Goal: Information Seeking & Learning: Learn about a topic

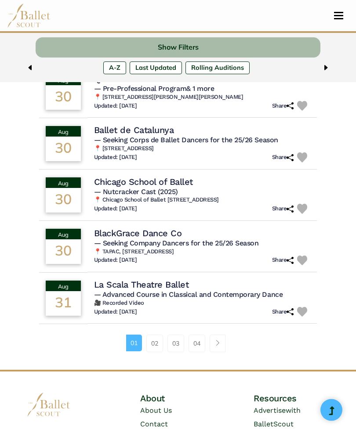
scroll to position [468, 0]
click at [154, 335] on link "02" at bounding box center [154, 344] width 17 height 18
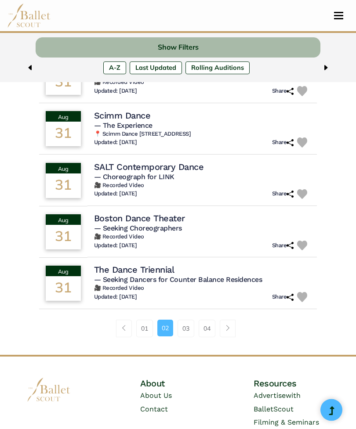
scroll to position [472, 0]
click at [185, 327] on link "03" at bounding box center [185, 329] width 17 height 18
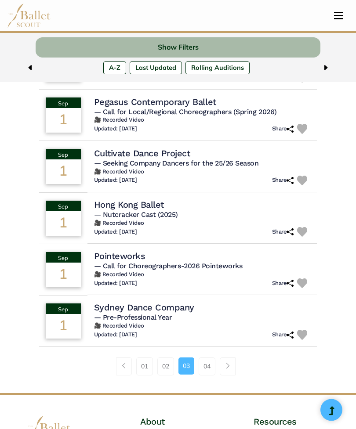
scroll to position [427, 0]
click at [143, 358] on link "01" at bounding box center [144, 366] width 17 height 18
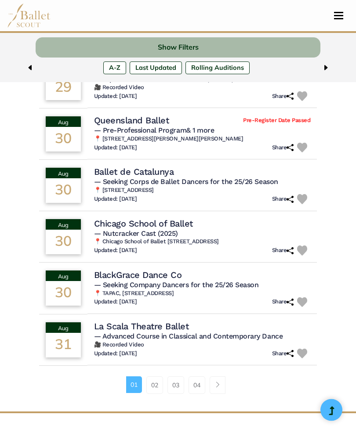
scroll to position [426, 0]
click at [151, 376] on link "02" at bounding box center [154, 385] width 17 height 18
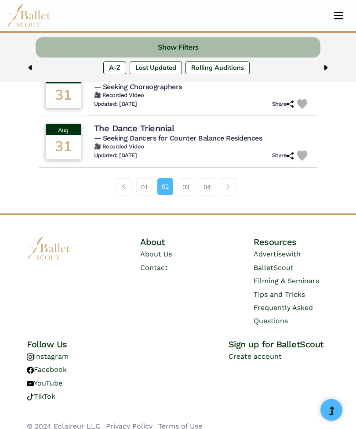
scroll to position [613, 0]
click at [180, 183] on link "03" at bounding box center [185, 187] width 17 height 18
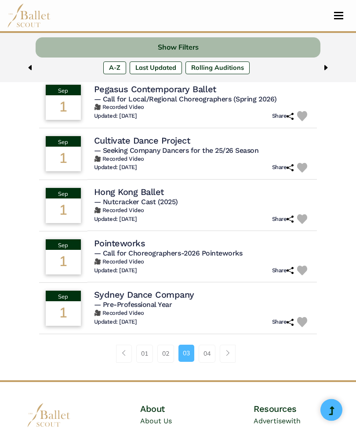
scroll to position [439, 0]
click at [209, 347] on link "04" at bounding box center [206, 354] width 17 height 18
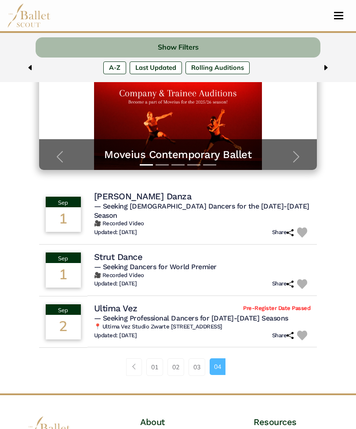
scroll to position [127, 0]
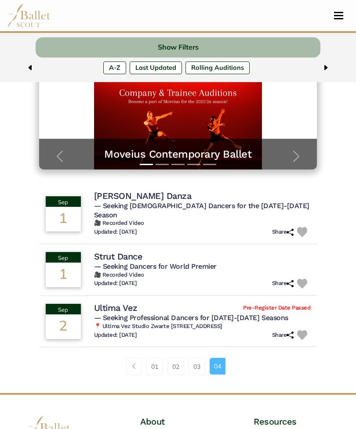
click at [196, 358] on link "03" at bounding box center [196, 367] width 17 height 18
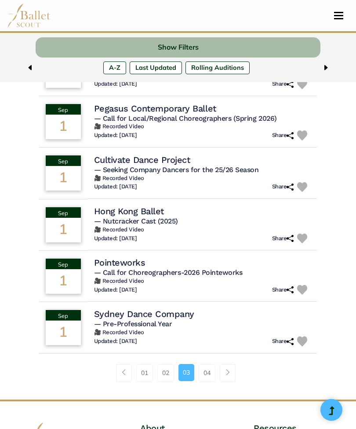
scroll to position [420, 0]
click at [165, 366] on link "02" at bounding box center [165, 373] width 17 height 18
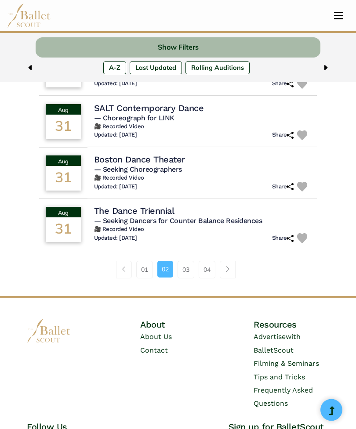
scroll to position [594, 0]
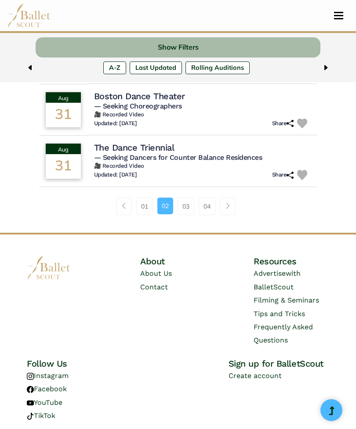
click at [155, 270] on link "About Us" at bounding box center [156, 273] width 32 height 8
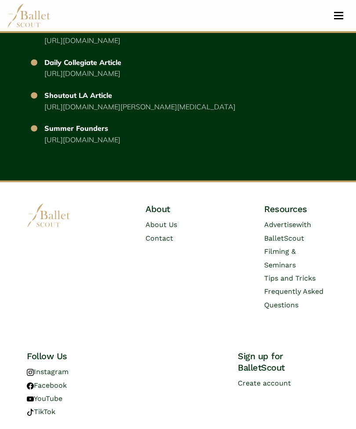
scroll to position [4109, 0]
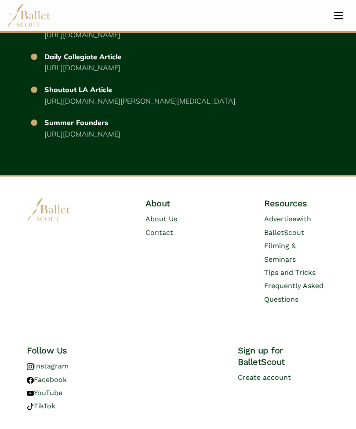
click at [314, 293] on span "Frequently Asked Questions" at bounding box center [293, 292] width 59 height 22
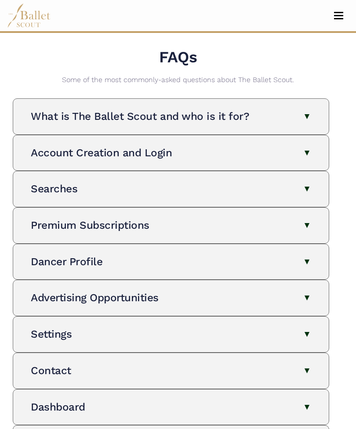
click at [304, 112] on button "What is The Ballet Scout and who is it for?" at bounding box center [171, 116] width 280 height 14
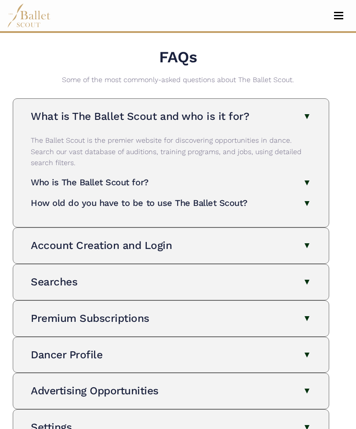
click at [309, 181] on button "Who is The Ballet Scout for?" at bounding box center [171, 183] width 280 height 14
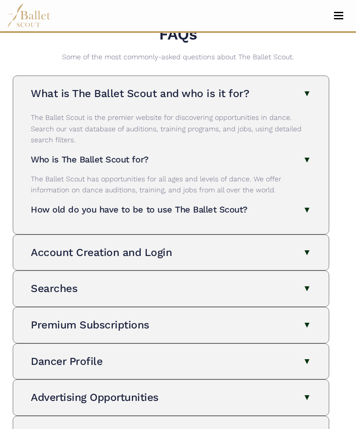
scroll to position [23, 0]
click at [309, 205] on button "How old do you have to be to use The Ballet Scout?" at bounding box center [171, 209] width 280 height 14
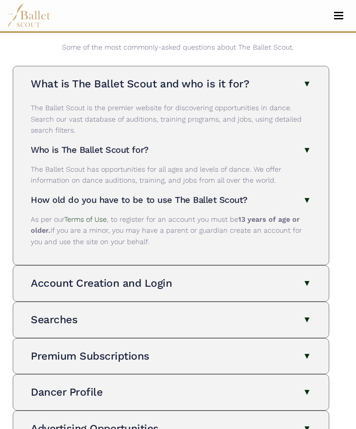
scroll to position [32, 0]
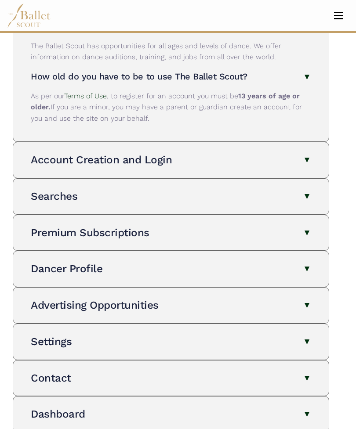
click at [305, 190] on button "Searches" at bounding box center [171, 197] width 280 height 14
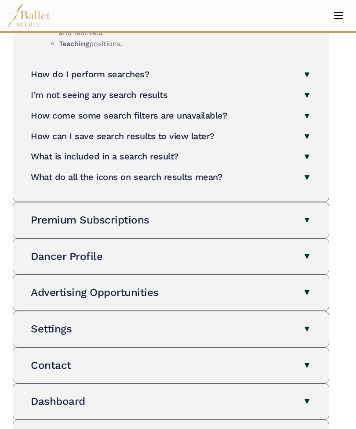
scroll to position [815, 0]
click at [306, 213] on button "Premium Subscriptions" at bounding box center [171, 220] width 280 height 14
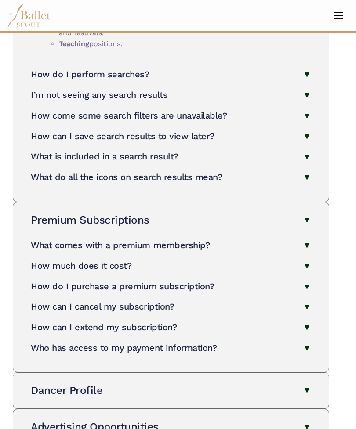
click at [306, 213] on button "Premium Subscriptions" at bounding box center [171, 220] width 280 height 14
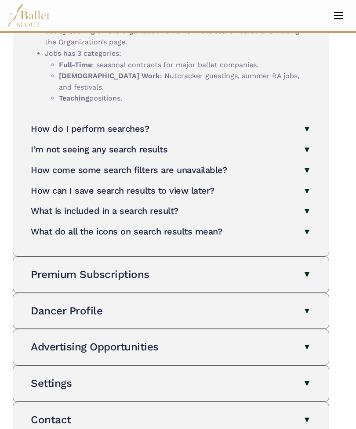
scroll to position [760, 0]
click at [305, 304] on button "Dancer Profile" at bounding box center [171, 311] width 280 height 14
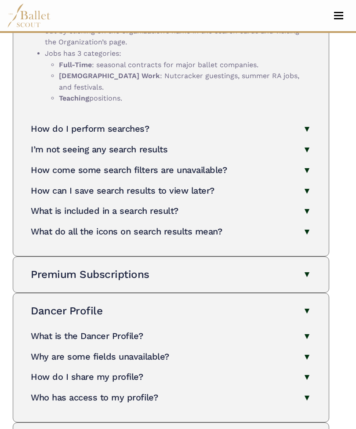
click at [303, 304] on button "Dancer Profile" at bounding box center [171, 311] width 280 height 14
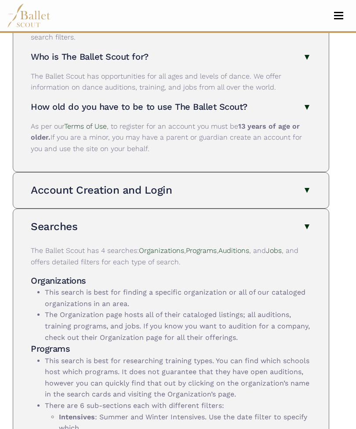
scroll to position [124, 0]
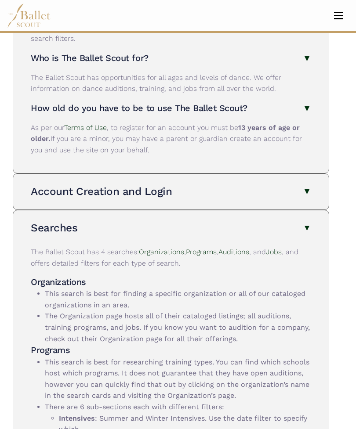
click at [302, 184] on button "Account Creation and Login" at bounding box center [171, 191] width 280 height 14
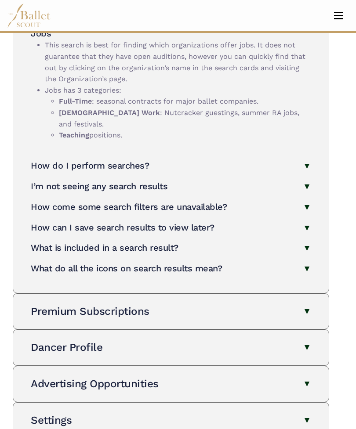
scroll to position [851, 0]
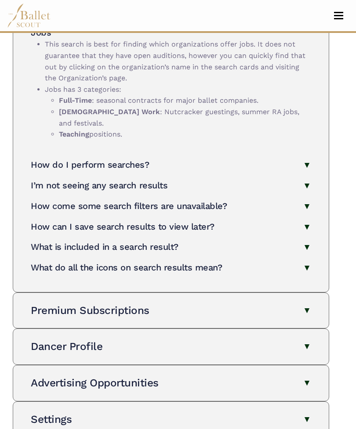
click at [309, 158] on button "How do I perform searches?" at bounding box center [171, 165] width 280 height 14
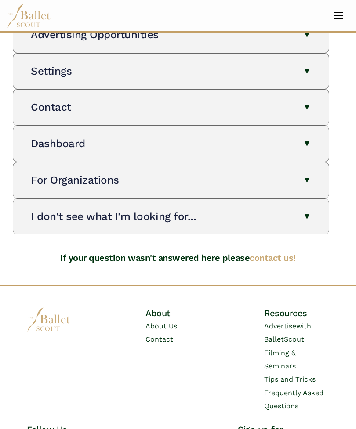
scroll to position [1258, 0]
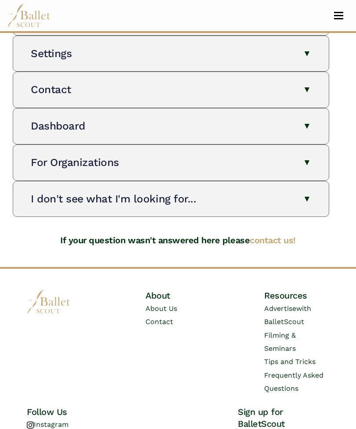
click at [305, 357] on link "Tips and Tricks" at bounding box center [289, 361] width 51 height 8
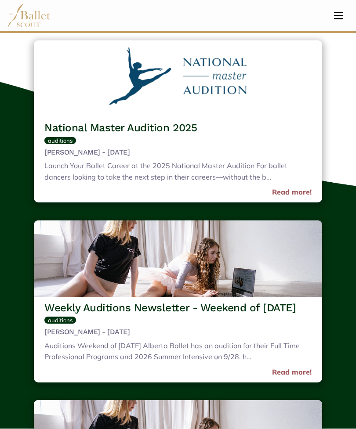
scroll to position [833, 0]
click at [302, 184] on div "Launch Your Ballet Career at the 2025 National Master Audition For ballet dance…" at bounding box center [177, 172] width 267 height 24
click at [295, 198] on link "Read more!" at bounding box center [292, 192] width 40 height 11
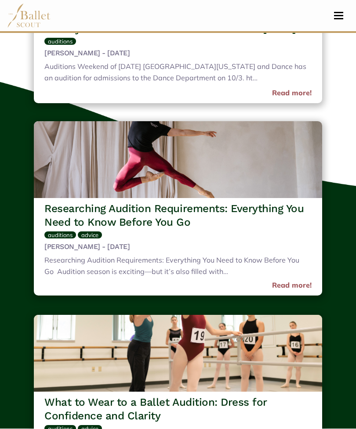
scroll to position [186, 0]
click at [297, 279] on div "Researching Audition Requirements: Everything You Need to Know Before You Go Au…" at bounding box center [177, 267] width 267 height 24
click at [295, 291] on link "Read more!" at bounding box center [292, 285] width 40 height 11
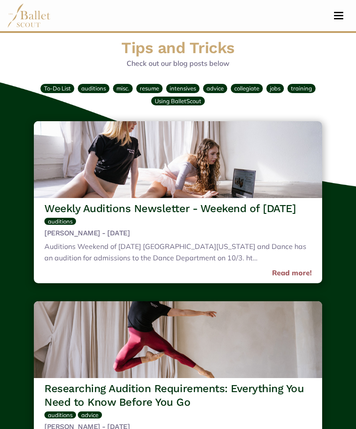
scroll to position [0, 0]
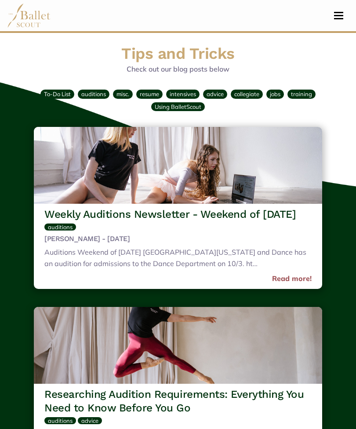
click at [347, 11] on button "Toggle navigation" at bounding box center [338, 15] width 21 height 8
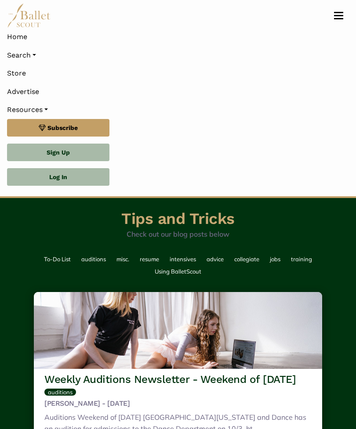
click at [340, 19] on button "Toggle navigation" at bounding box center [338, 15] width 21 height 8
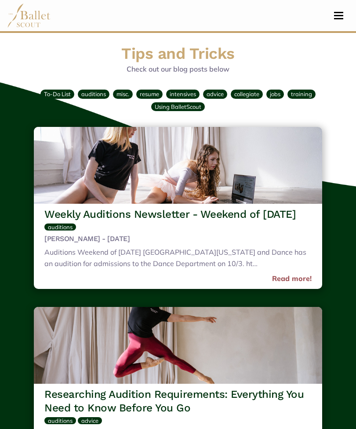
click at [342, 15] on span "Toggle navigation" at bounding box center [338, 15] width 9 height 1
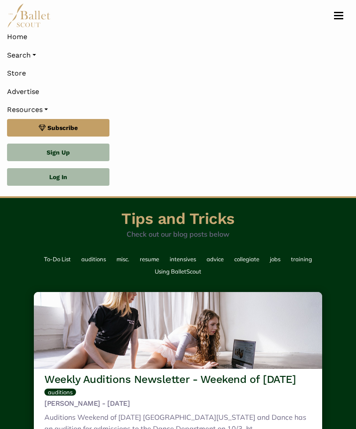
click at [15, 40] on link "Home" at bounding box center [178, 37] width 342 height 18
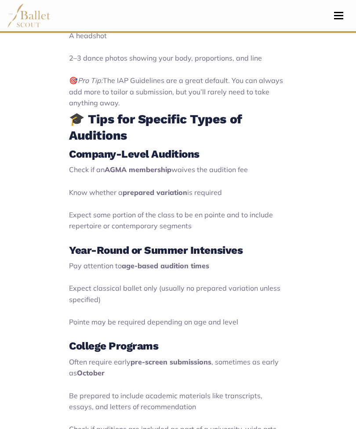
scroll to position [1513, 0]
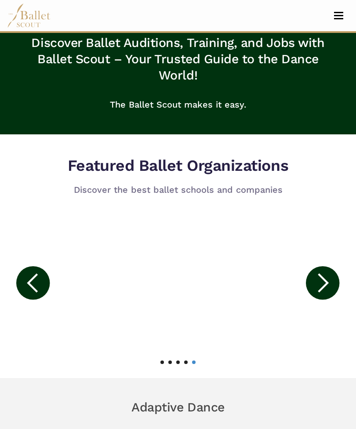
scroll to position [481, 0]
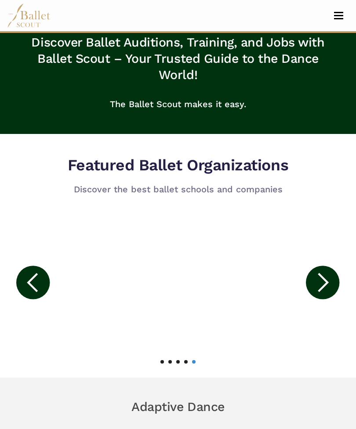
click at [320, 281] on circle at bounding box center [322, 282] width 33 height 33
click at [32, 278] on icon at bounding box center [32, 282] width 11 height 19
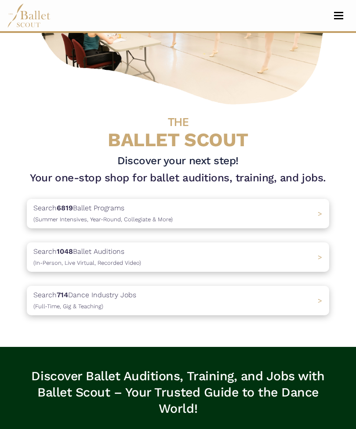
scroll to position [122, 0]
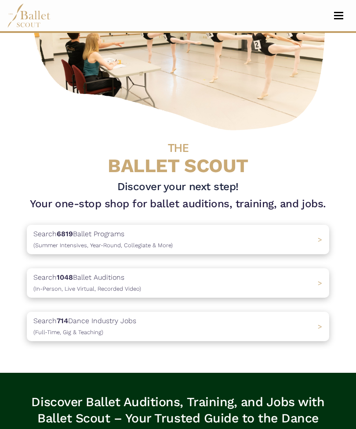
click at [56, 285] on span "(In-Person, Live Virtual, Recorded Video)" at bounding box center [87, 288] width 108 height 7
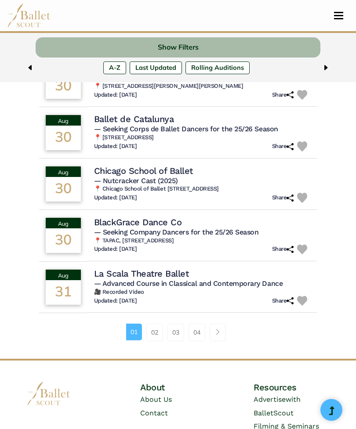
scroll to position [479, 0]
click at [155, 324] on link "02" at bounding box center [154, 333] width 17 height 18
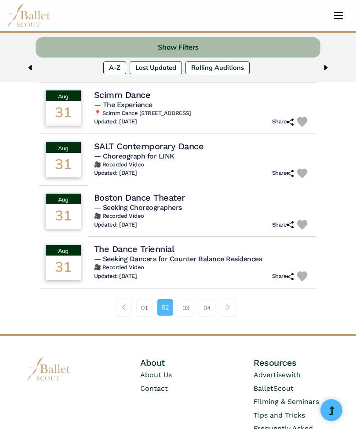
scroll to position [505, 0]
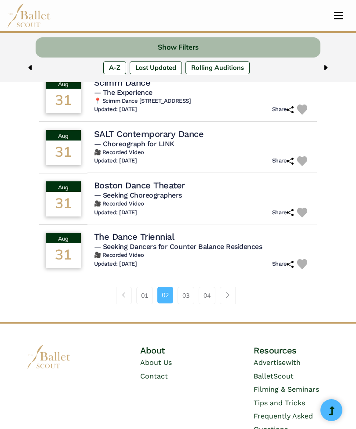
click at [178, 292] on link "03" at bounding box center [185, 296] width 17 height 18
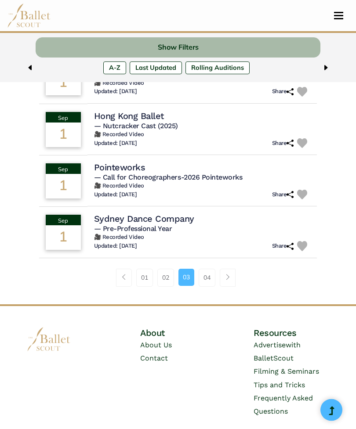
scroll to position [515, 0]
click at [208, 269] on link "04" at bounding box center [206, 278] width 17 height 18
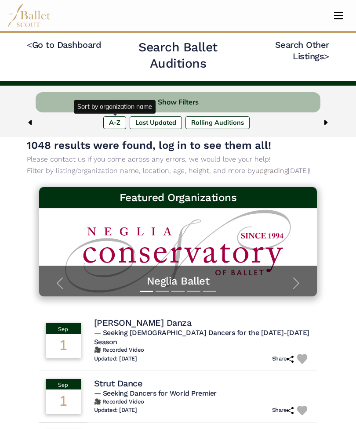
click at [118, 124] on label "A-Z" at bounding box center [114, 122] width 23 height 12
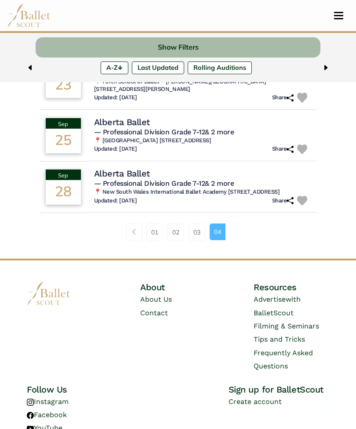
scroll to position [288, 0]
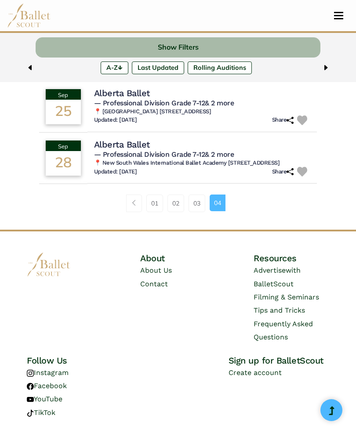
click at [305, 363] on h4 "Sign up for BalletScout" at bounding box center [278, 360] width 101 height 11
click at [257, 368] on li "Create account" at bounding box center [278, 372] width 101 height 13
click at [255, 371] on link "Create account" at bounding box center [254, 372] width 53 height 8
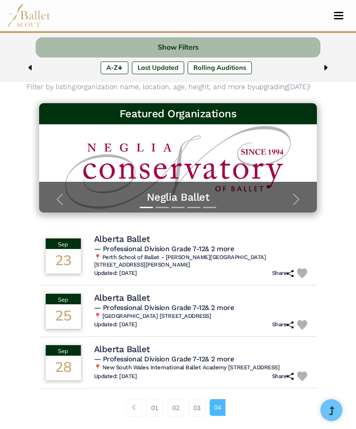
scroll to position [0, 0]
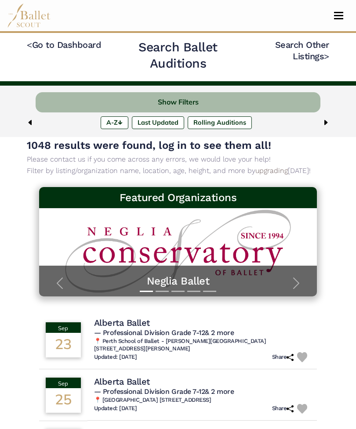
click at [343, 19] on button "Toggle navigation" at bounding box center [338, 15] width 21 height 8
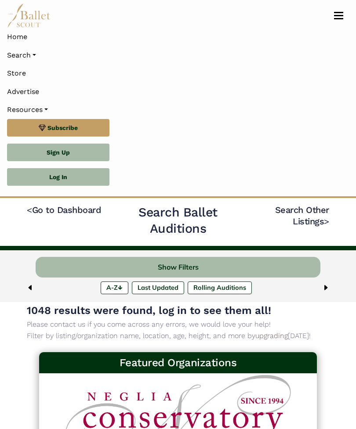
click at [55, 170] on link "Log In" at bounding box center [58, 177] width 102 height 18
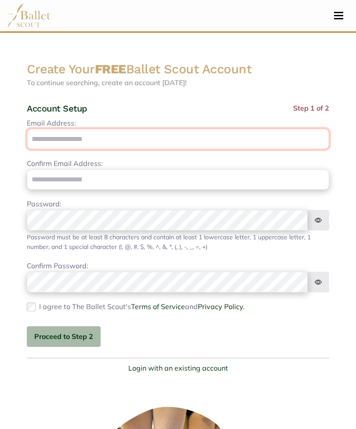
click at [44, 143] on input "Email Address:" at bounding box center [178, 139] width 302 height 21
type input "**********"
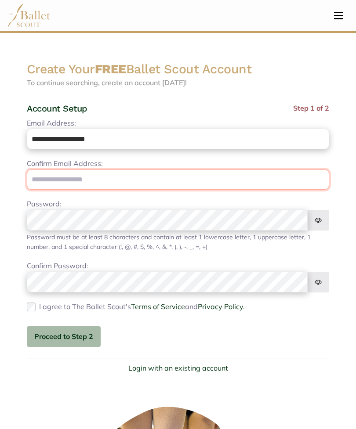
click at [52, 175] on input "email" at bounding box center [178, 179] width 302 height 21
paste input "**********"
type input "**********"
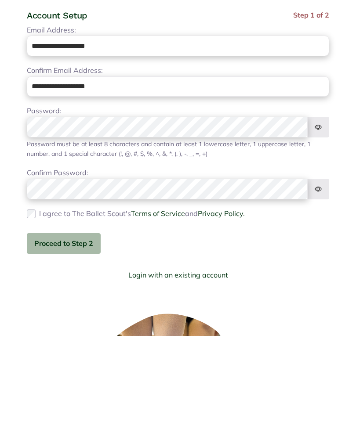
scroll to position [93, 0]
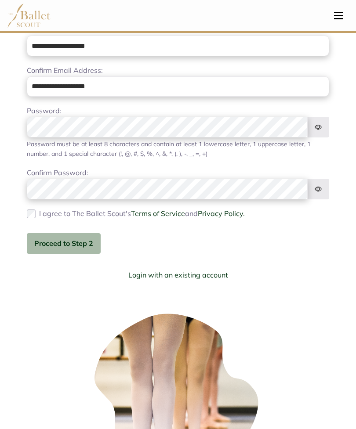
click at [74, 241] on button "Proceed to Step 2" at bounding box center [64, 243] width 74 height 21
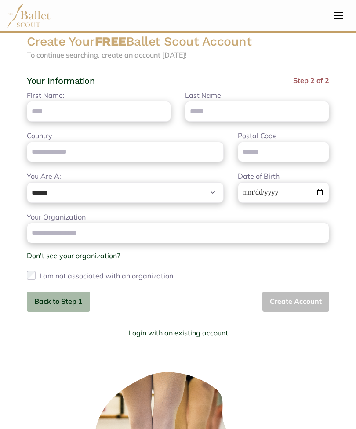
scroll to position [2, 0]
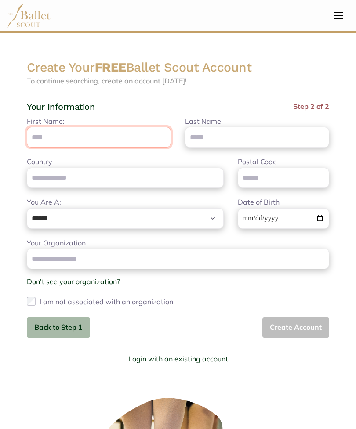
click at [50, 134] on input "First Name:" at bounding box center [99, 137] width 144 height 21
type input "****"
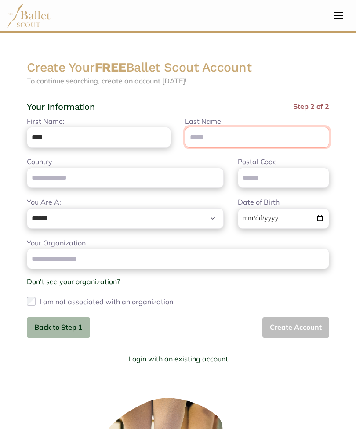
click at [277, 134] on input "Last Name:" at bounding box center [257, 137] width 144 height 21
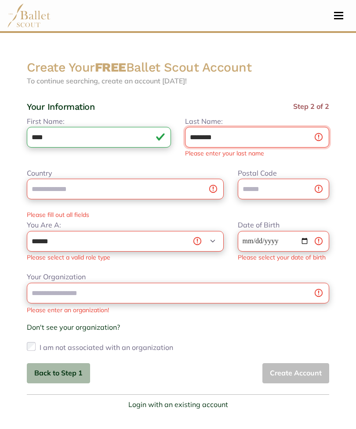
type input "********"
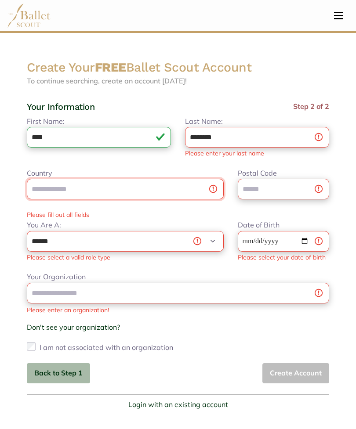
click at [183, 187] on input "Country" at bounding box center [125, 189] width 197 height 21
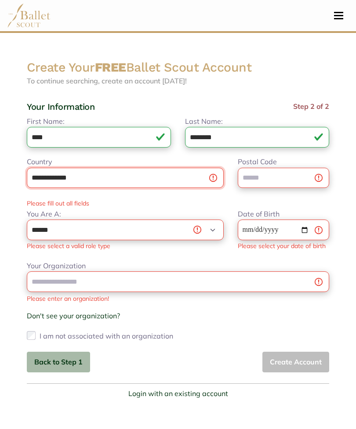
type input "**********"
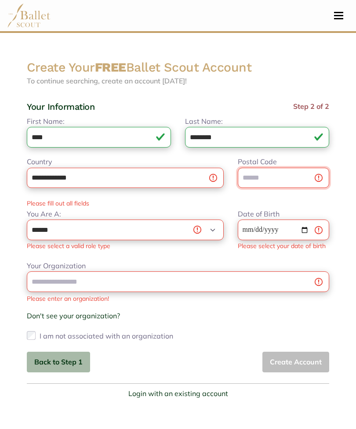
click at [280, 178] on input "Postal Code" at bounding box center [282, 178] width 91 height 21
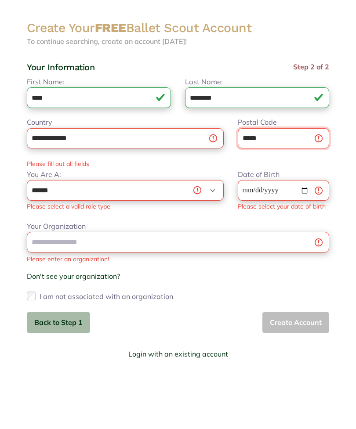
type input "*****"
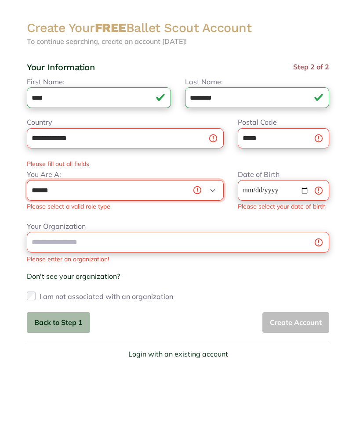
click at [144, 219] on select "**********" at bounding box center [125, 229] width 197 height 21
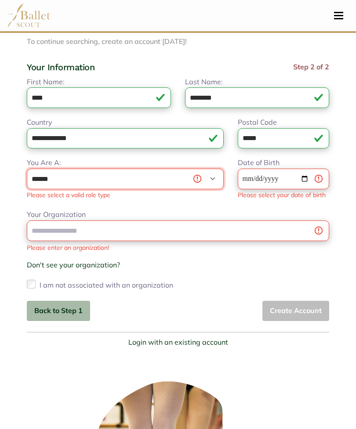
select select "***"
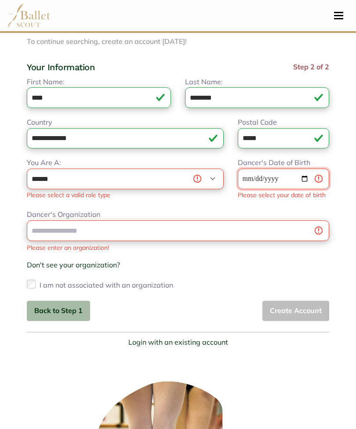
click at [288, 177] on input "Dancer's Date of Birth" at bounding box center [282, 179] width 91 height 21
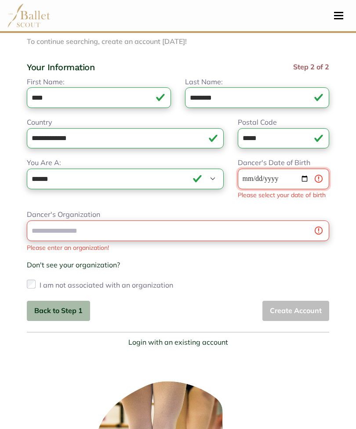
click at [288, 175] on input "**********" at bounding box center [282, 179] width 91 height 21
type input "**********"
click at [317, 180] on input "**********" at bounding box center [282, 179] width 91 height 21
click at [275, 180] on input "Dancer's Date of Birth" at bounding box center [282, 179] width 91 height 21
type input "**********"
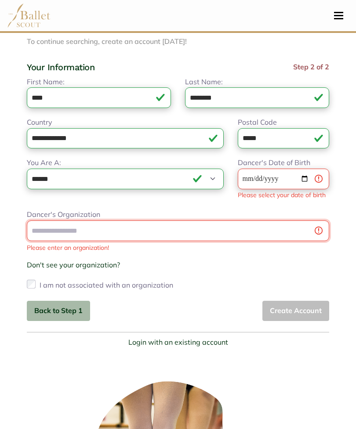
click at [177, 229] on div "Dancer's Organization Please enter an organization! Don't see your organization…" at bounding box center [178, 250] width 302 height 83
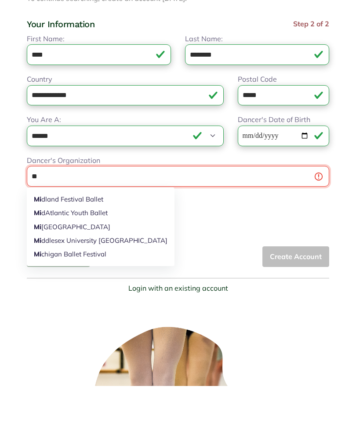
type input "*"
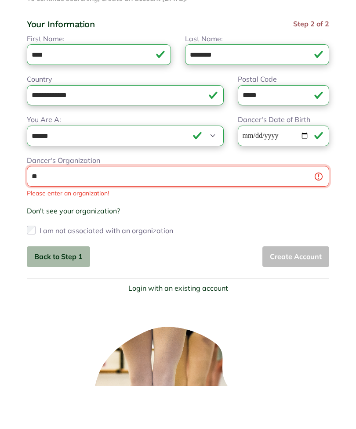
type input "*"
click at [96, 249] on link "Don't see your organization?" at bounding box center [73, 253] width 93 height 9
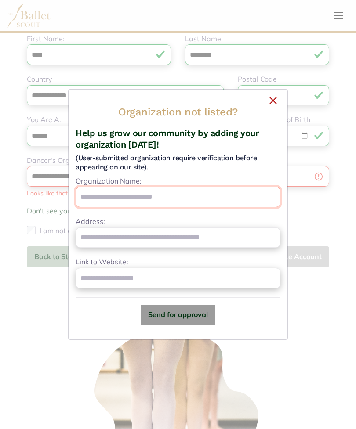
click at [166, 207] on input "Organization Name:" at bounding box center [178, 197] width 205 height 21
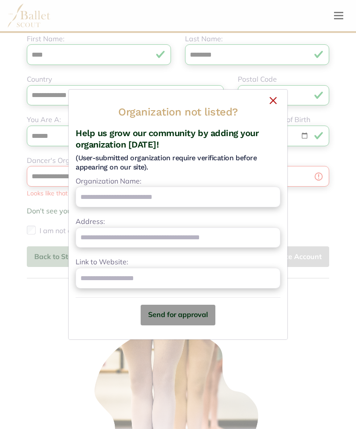
click at [275, 102] on button "×" at bounding box center [178, 99] width 205 height 5
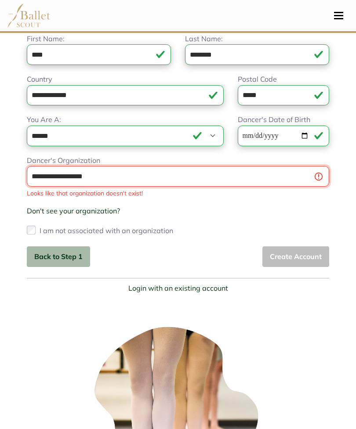
click at [129, 177] on input "**********" at bounding box center [178, 176] width 302 height 21
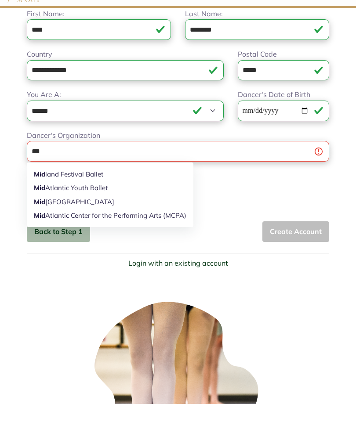
click at [305, 192] on div "Dancer's Organization *** Mid land Festival Ballet Mid Atlantic Youth Ballet Mi…" at bounding box center [178, 196] width 302 height 83
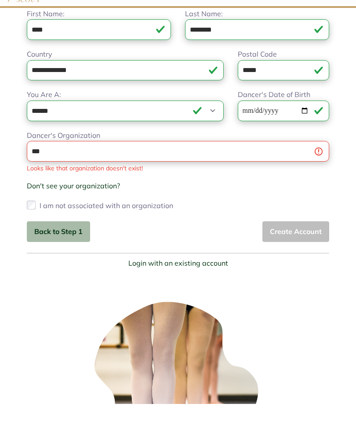
scroll to position [109, 0]
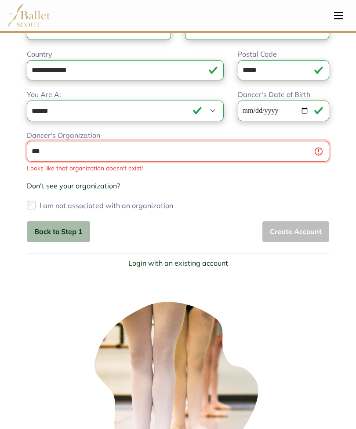
click at [70, 155] on input "***" at bounding box center [178, 151] width 302 height 21
type input "**********"
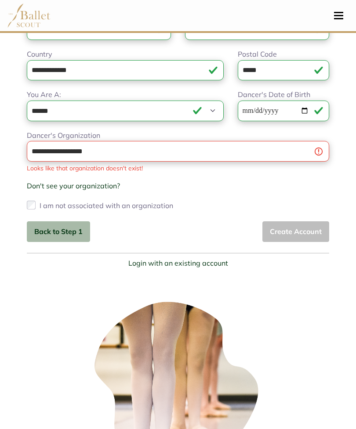
click at [90, 183] on link "Don't see your organization?" at bounding box center [73, 185] width 93 height 9
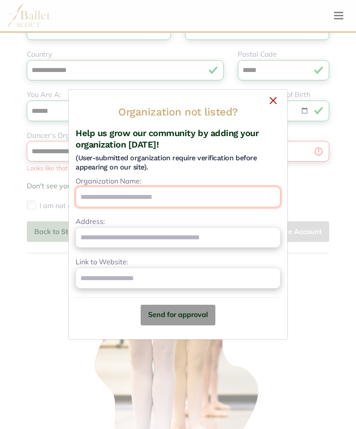
click at [184, 207] on input "Organization Name:" at bounding box center [178, 197] width 205 height 21
type input "**********"
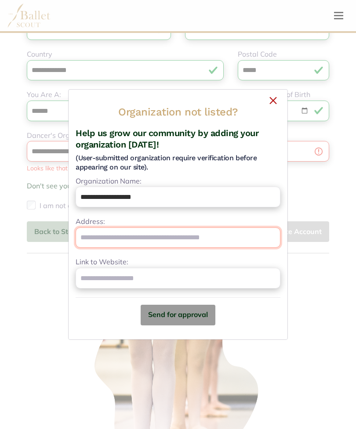
click at [186, 248] on input "Address:" at bounding box center [178, 237] width 205 height 21
type input "**********"
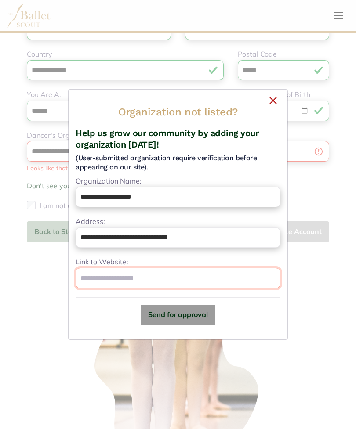
click at [162, 288] on input "Link to Website:" at bounding box center [178, 278] width 205 height 21
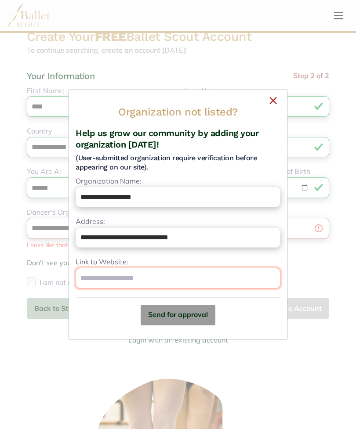
scroll to position [12, 0]
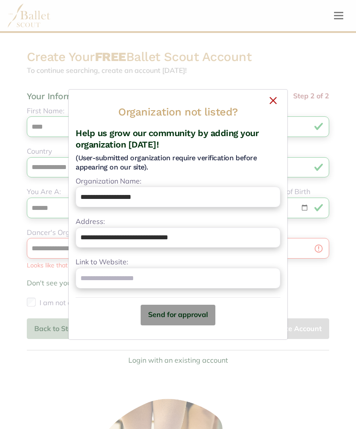
click at [266, 101] on button "×" at bounding box center [178, 99] width 205 height 5
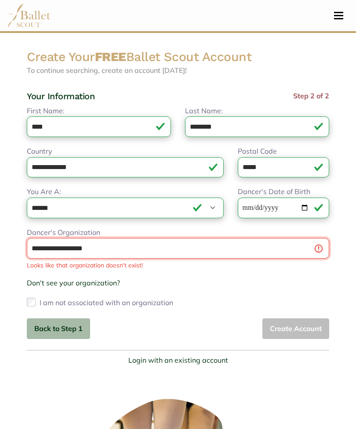
click at [117, 249] on input "**********" at bounding box center [178, 248] width 302 height 21
type input "*"
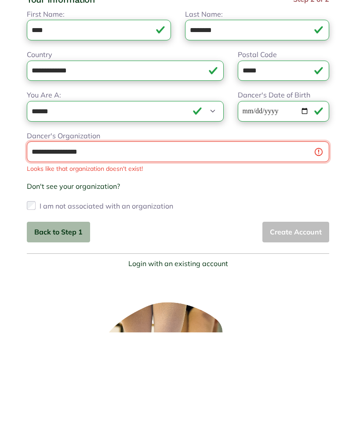
type input "**********"
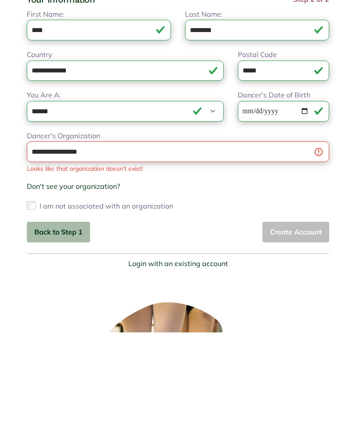
click at [97, 278] on link "Don't see your organization?" at bounding box center [73, 282] width 93 height 9
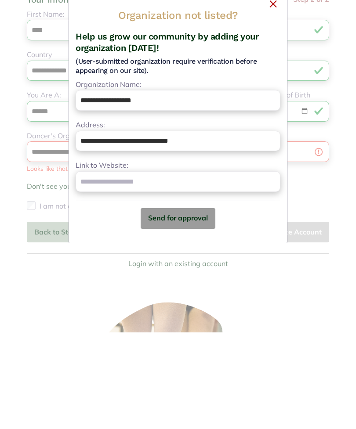
scroll to position [109, 0]
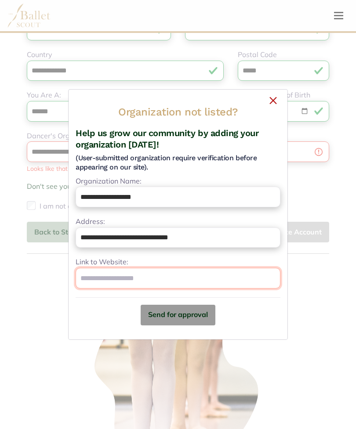
click at [176, 288] on input "Link to Website:" at bounding box center [178, 278] width 205 height 21
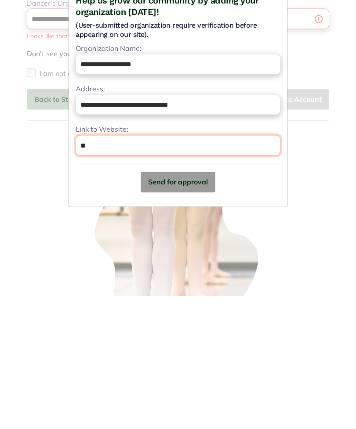
type input "*"
type input "**********"
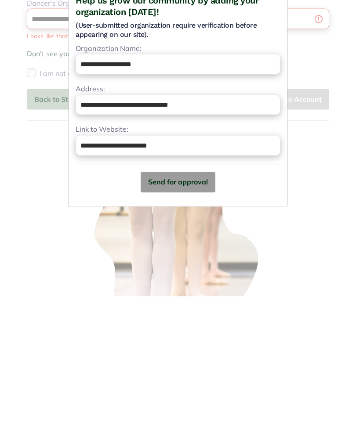
click at [193, 305] on button "Send for approval" at bounding box center [177, 315] width 75 height 21
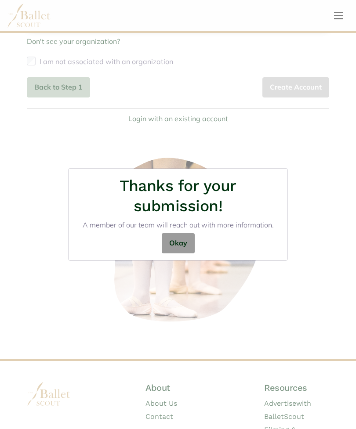
click at [181, 251] on button "Okay" at bounding box center [178, 243] width 33 height 21
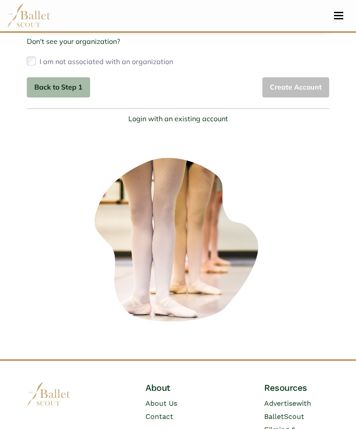
type input "**********"
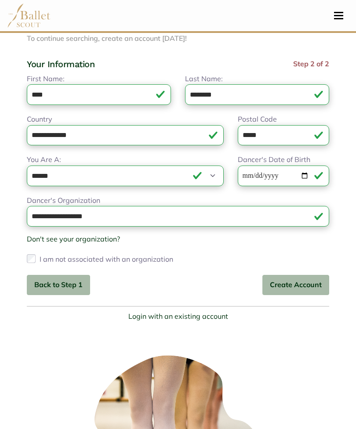
scroll to position [29, 0]
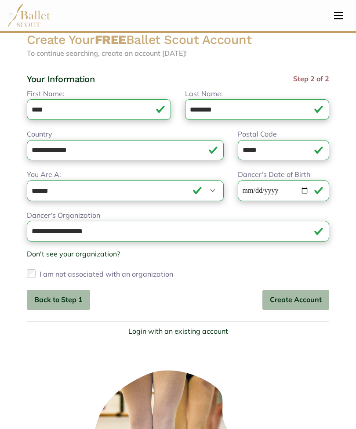
click at [298, 295] on button "Create Account" at bounding box center [295, 300] width 67 height 21
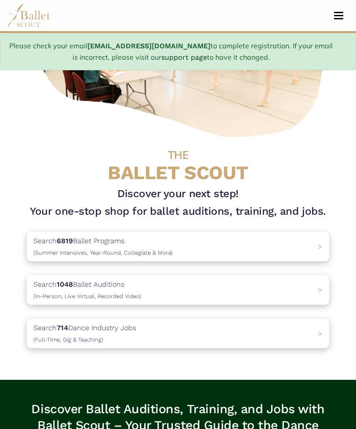
scroll to position [152, 0]
click at [259, 287] on div "Search 1048 Ballet Auditions (In-Person, Live Virtual, Recorded Video) >" at bounding box center [178, 289] width 302 height 29
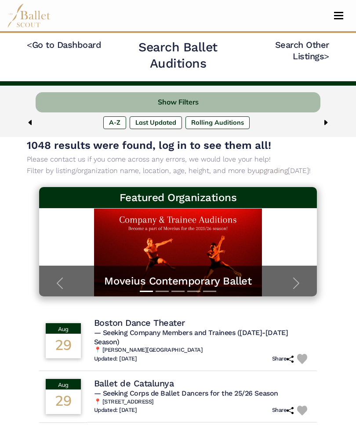
click at [339, 18] on span "Toggle navigation" at bounding box center [338, 18] width 9 height 1
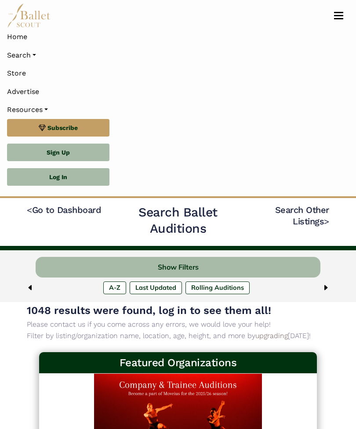
click at [57, 171] on link "Log In" at bounding box center [58, 177] width 102 height 18
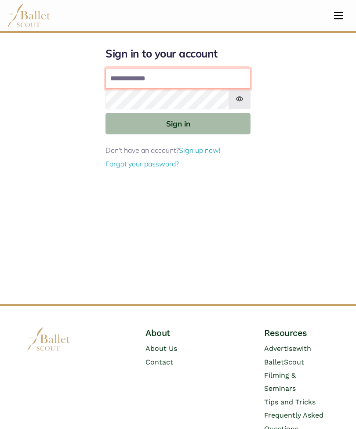
type input "**********"
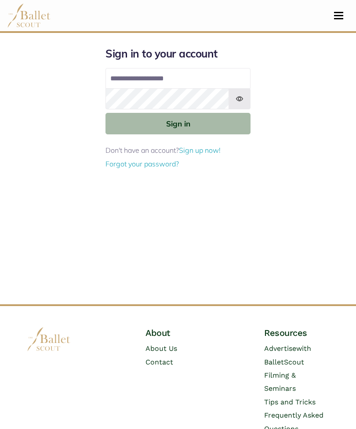
click at [178, 123] on button "Sign in" at bounding box center [177, 124] width 145 height 22
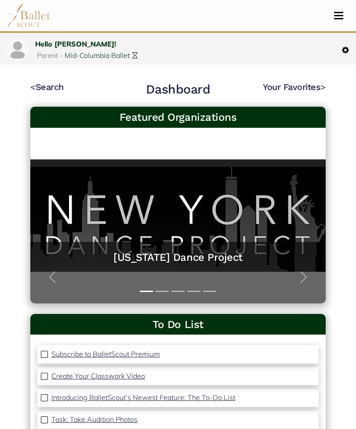
click at [58, 82] on link "< Search" at bounding box center [46, 87] width 33 height 11
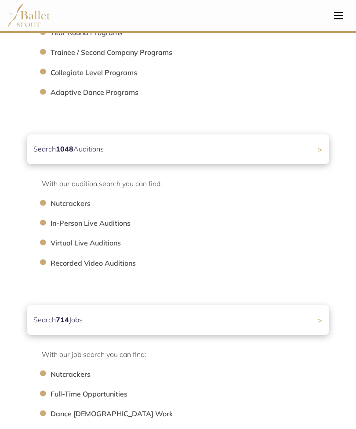
scroll to position [243, 0]
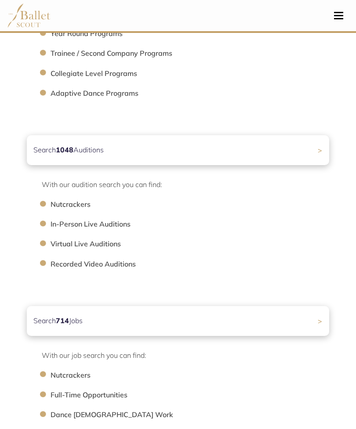
click at [318, 154] on div "Search 1048 Auditions >" at bounding box center [178, 150] width 302 height 30
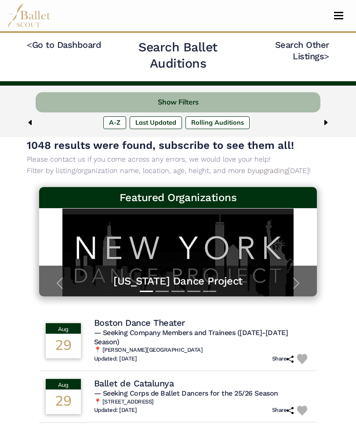
click at [273, 98] on button "Show Filters" at bounding box center [178, 102] width 284 height 21
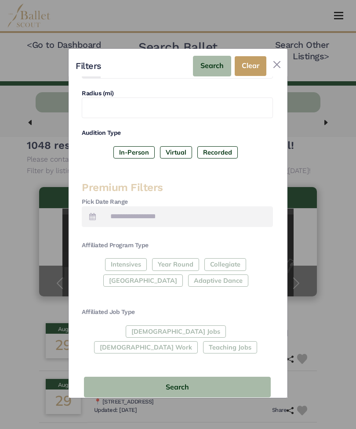
scroll to position [98, 0]
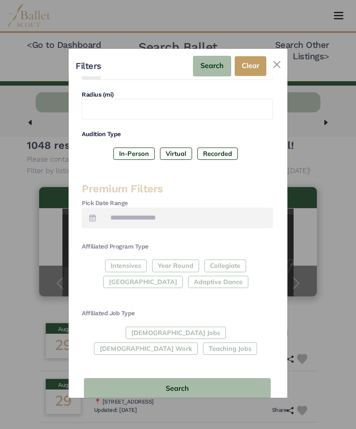
click at [139, 266] on div "Intensives Year Round Collegiate Post High School Adaptive Dance" at bounding box center [177, 275] width 191 height 32
click at [281, 58] on button "Close" at bounding box center [277, 65] width 14 height 14
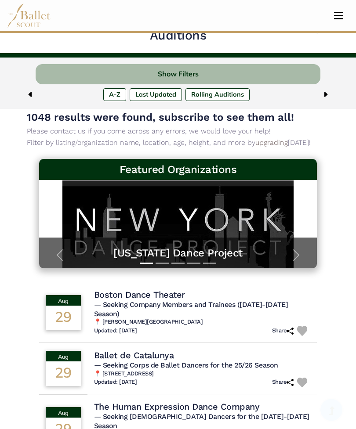
scroll to position [0, 0]
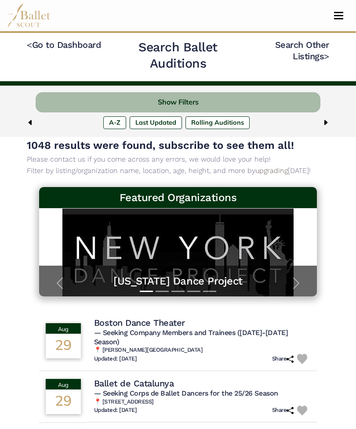
click at [338, 18] on span "Toggle navigation" at bounding box center [338, 18] width 9 height 1
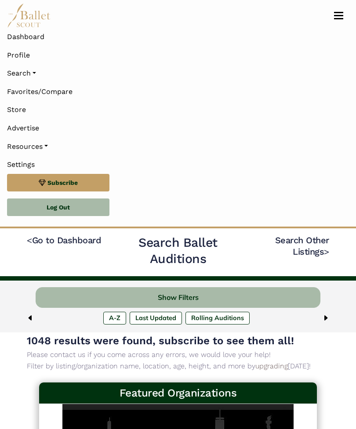
click at [20, 77] on link "Search" at bounding box center [178, 73] width 342 height 18
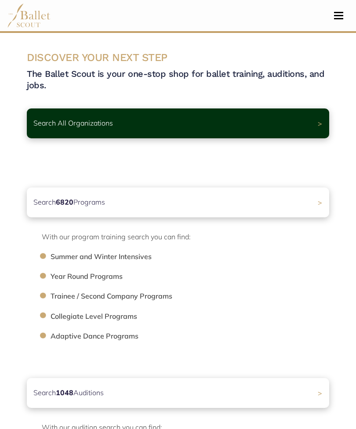
click at [340, 18] on span "Toggle navigation" at bounding box center [338, 18] width 9 height 1
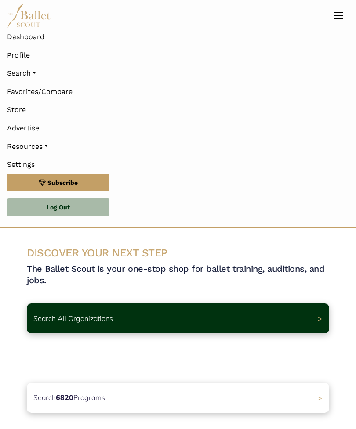
click at [36, 146] on link "Resources" at bounding box center [178, 146] width 342 height 18
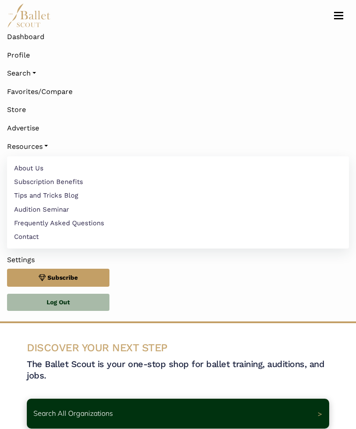
click at [285, 79] on link "Search" at bounding box center [178, 73] width 342 height 18
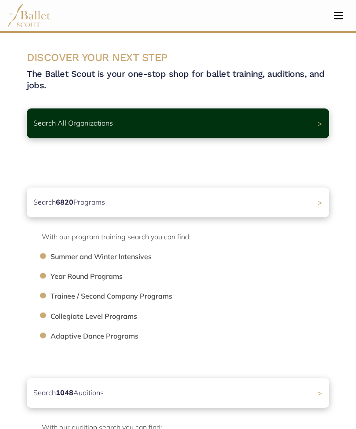
click at [334, 19] on button "Toggle navigation" at bounding box center [338, 15] width 21 height 8
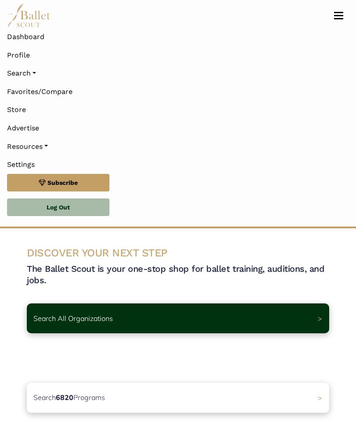
click at [25, 32] on link "Dashboard" at bounding box center [178, 37] width 342 height 18
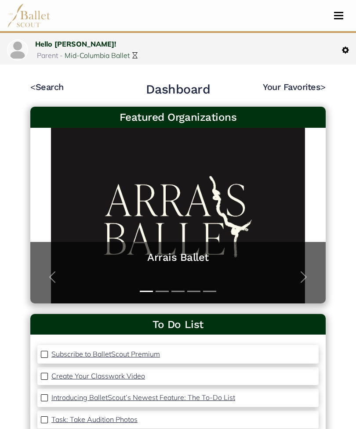
click at [342, 48] on img at bounding box center [345, 50] width 7 height 7
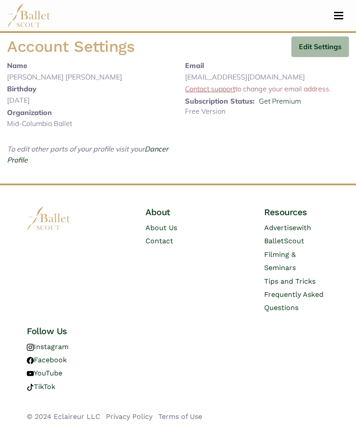
click at [275, 98] on link "Get Premium" at bounding box center [280, 101] width 42 height 9
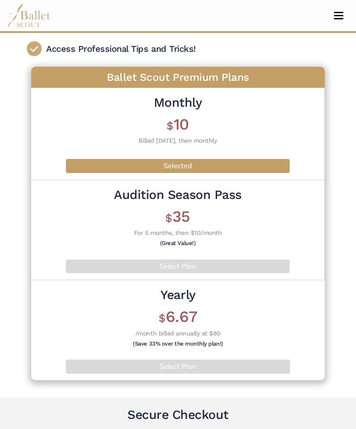
scroll to position [129, 0]
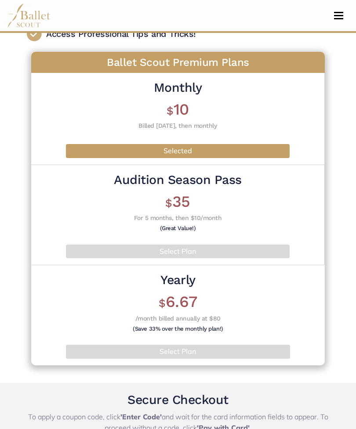
click at [110, 340] on div "Yearly $ 6.67 /month billed annually at $80 (Save 33% over the monthly plan!) S…" at bounding box center [177, 315] width 293 height 100
click at [113, 302] on div "Yearly $ 6.67 /month billed annually at $80 (Save 33% over the monthly plan!) S…" at bounding box center [177, 315] width 293 height 100
click at [113, 301] on div "Yearly $ 6.67 /month billed annually at $80 (Save 33% over the monthly plan!) S…" at bounding box center [177, 315] width 293 height 100
click at [108, 299] on div "Yearly $ 6.67 /month billed annually at $80 (Save 33% over the monthly plan!) S…" at bounding box center [177, 315] width 293 height 100
click at [117, 335] on div "Yearly $ 6.67 /month billed annually at $80 (Save 33% over the monthly plan!) S…" at bounding box center [177, 315] width 293 height 100
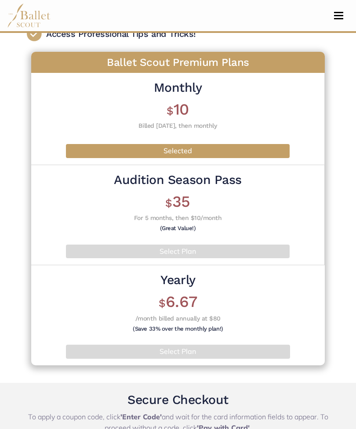
click at [112, 346] on p "Select Plan" at bounding box center [178, 351] width 210 height 11
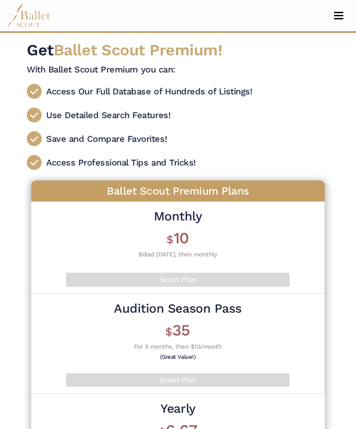
scroll to position [157, 0]
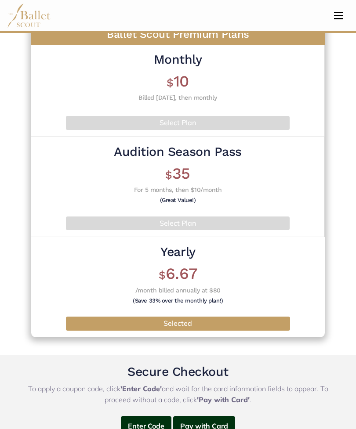
click at [30, 216] on div "Ballet Scout Premium Plans Monthly $ 10 Billed today, then monthly Select Plan …" at bounding box center [178, 180] width 302 height 322
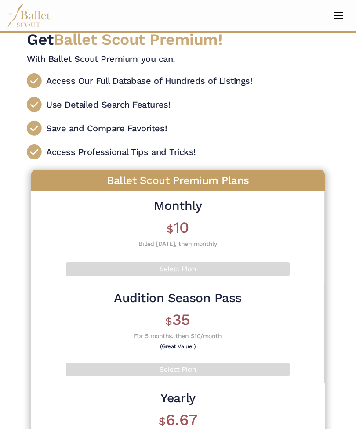
scroll to position [0, 0]
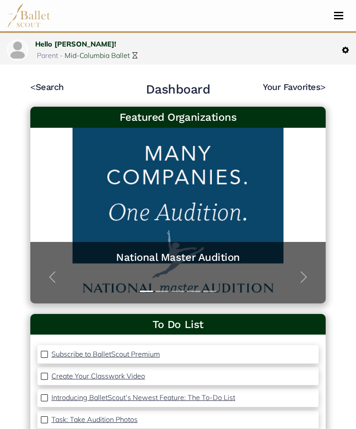
click at [56, 86] on link "< Search" at bounding box center [46, 87] width 33 height 11
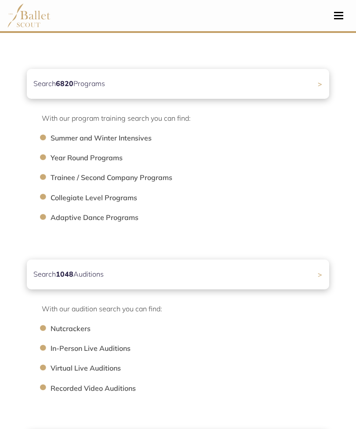
scroll to position [119, 0]
click at [61, 273] on b "1048" at bounding box center [65, 274] width 18 height 9
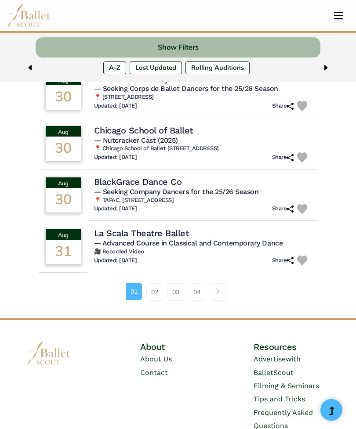
scroll to position [519, 0]
click at [216, 288] on span "Page navigation example" at bounding box center [217, 291] width 6 height 6
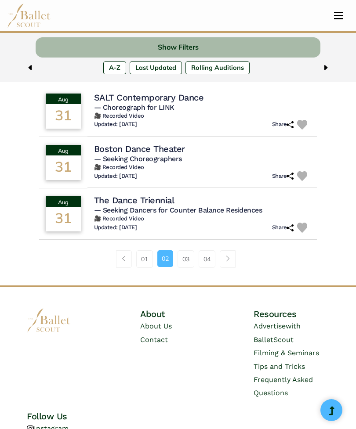
scroll to position [540, 0]
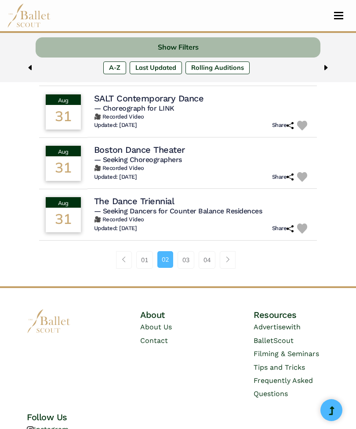
click at [207, 259] on link "04" at bounding box center [206, 260] width 17 height 18
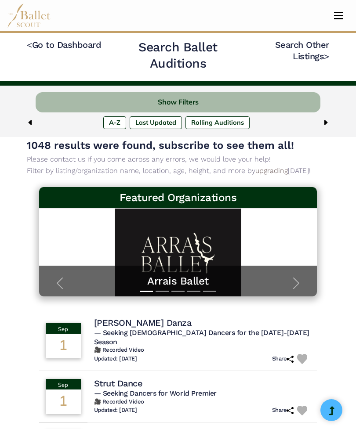
click at [258, 104] on button "Show Filters" at bounding box center [178, 102] width 284 height 21
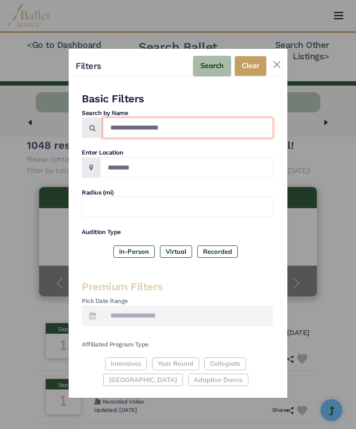
click at [219, 118] on input "Search by names..." at bounding box center [188, 128] width 170 height 21
type input "********"
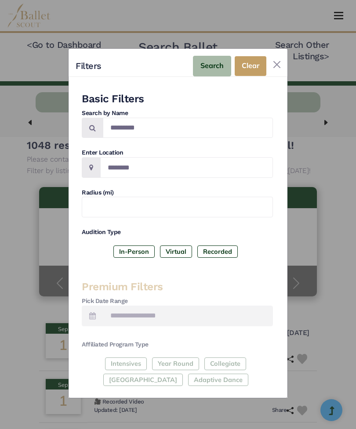
click at [135, 245] on label "In-Person" at bounding box center [133, 251] width 41 height 12
click at [212, 59] on button "Search" at bounding box center [212, 66] width 38 height 21
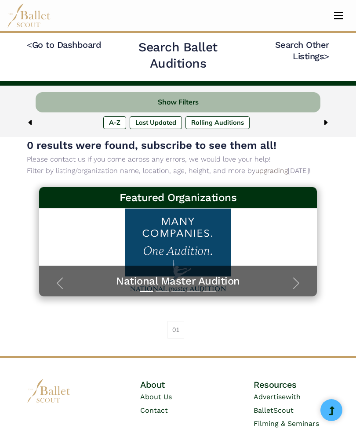
click at [94, 105] on button "Show Filters" at bounding box center [178, 102] width 284 height 21
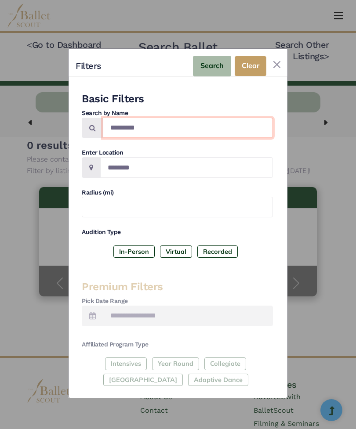
click at [220, 118] on input "********" at bounding box center [188, 128] width 170 height 21
type input "***"
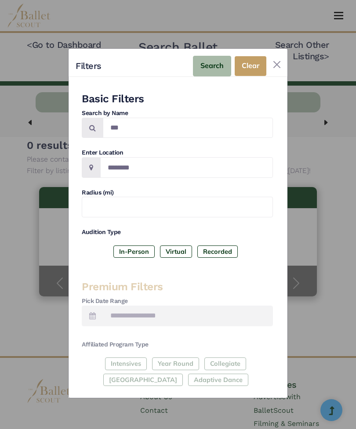
click at [258, 56] on button "Clear" at bounding box center [250, 66] width 32 height 20
click at [257, 57] on button "Clear" at bounding box center [250, 66] width 32 height 20
click at [256, 56] on button "Clear" at bounding box center [250, 66] width 32 height 20
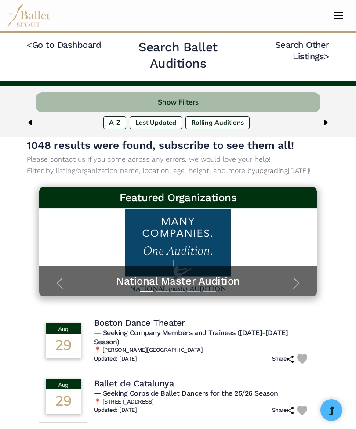
scroll to position [13, 0]
click at [241, 102] on button "Show Filters" at bounding box center [178, 102] width 284 height 21
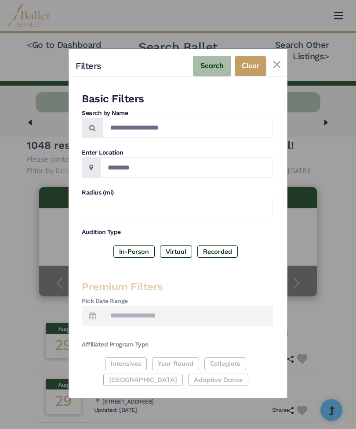
click at [270, 58] on button "Close" at bounding box center [277, 65] width 14 height 14
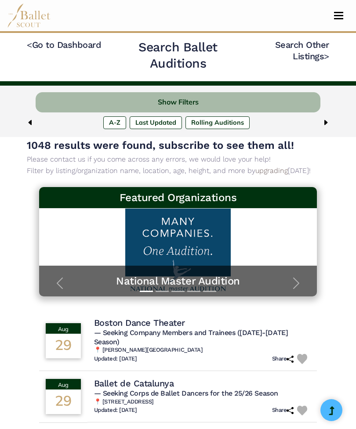
click at [79, 49] on link "< Go to Dashboard" at bounding box center [64, 45] width 74 height 11
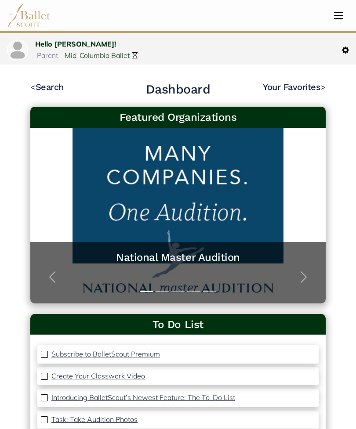
click at [46, 90] on link "< Search" at bounding box center [46, 87] width 33 height 11
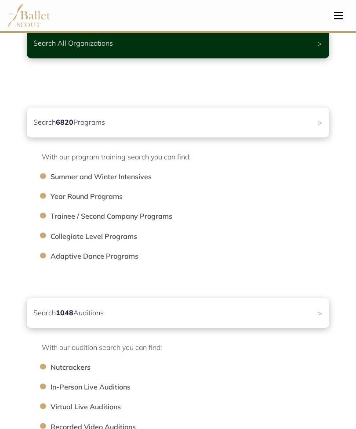
scroll to position [83, 0]
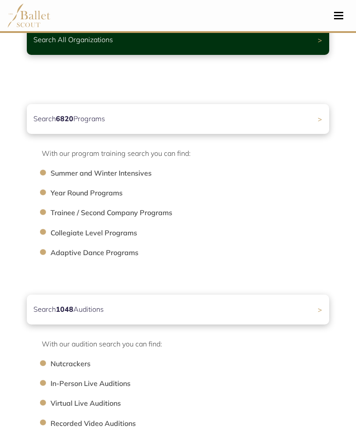
click at [234, 311] on div "Search 1048 Auditions >" at bounding box center [178, 310] width 302 height 30
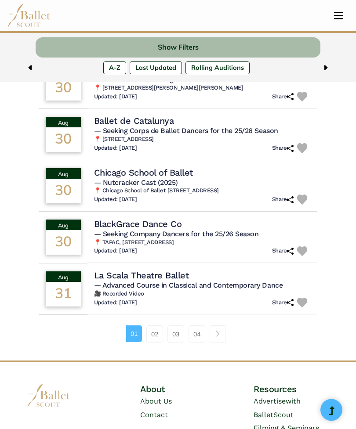
scroll to position [477, 0]
click at [213, 325] on link "Page navigation example" at bounding box center [217, 334] width 16 height 18
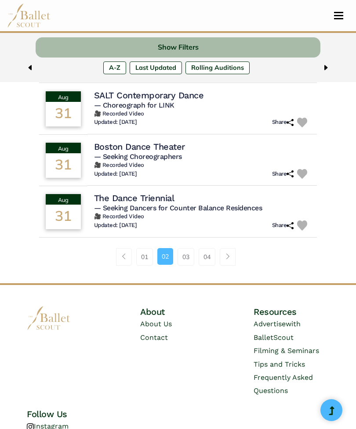
scroll to position [529, 0]
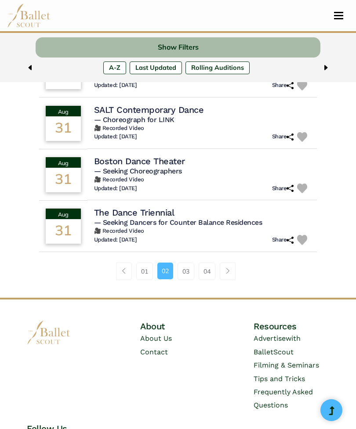
click at [226, 277] on link "Page navigation example" at bounding box center [227, 272] width 16 height 18
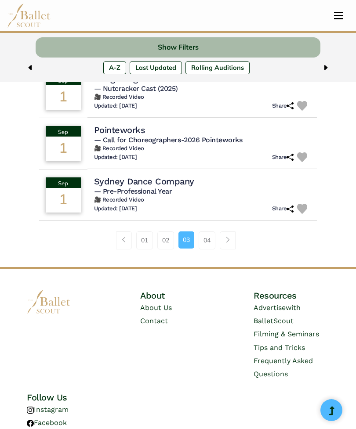
scroll to position [580, 0]
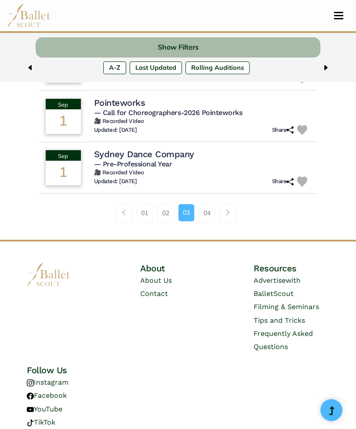
click at [205, 209] on link "04" at bounding box center [206, 213] width 17 height 18
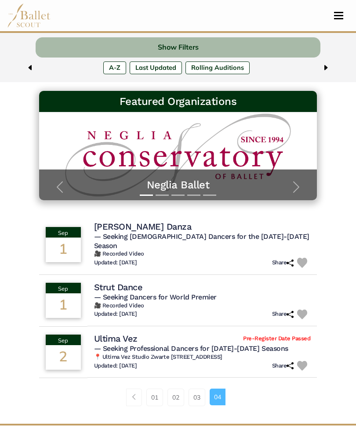
scroll to position [96, 0]
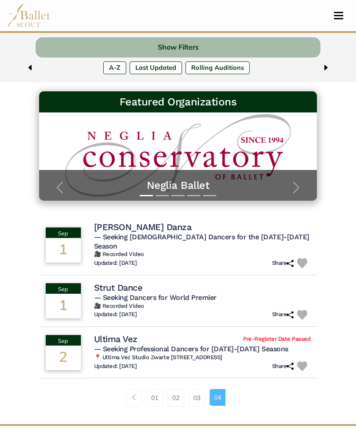
click at [195, 389] on link "03" at bounding box center [196, 398] width 17 height 18
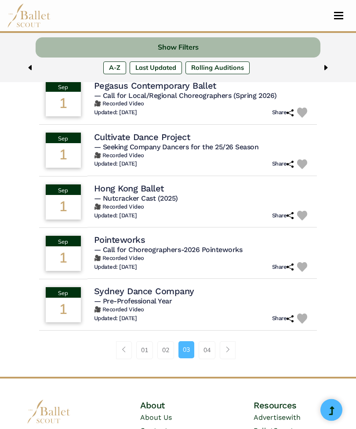
scroll to position [443, 0]
click at [166, 345] on link "02" at bounding box center [165, 350] width 17 height 18
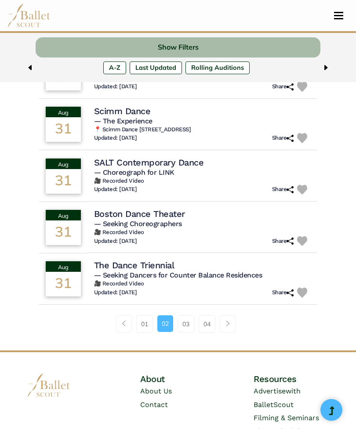
scroll to position [476, 0]
click at [141, 321] on link "01" at bounding box center [144, 324] width 17 height 18
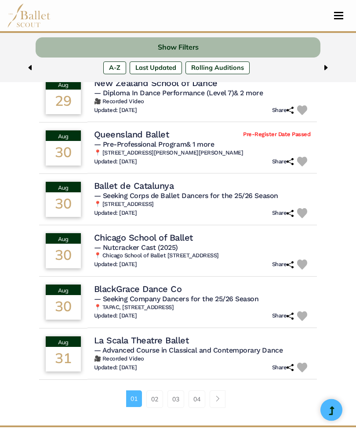
scroll to position [412, 0]
click at [153, 390] on link "02" at bounding box center [154, 399] width 17 height 18
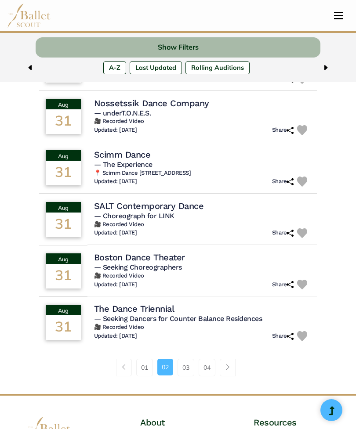
scroll to position [436, 0]
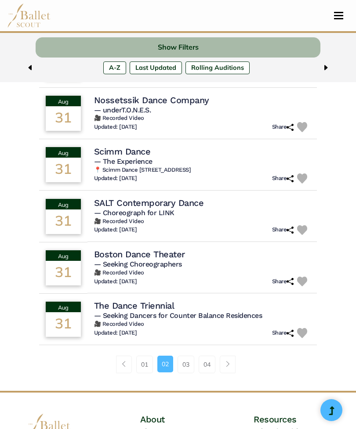
click at [179, 364] on link "03" at bounding box center [185, 365] width 17 height 18
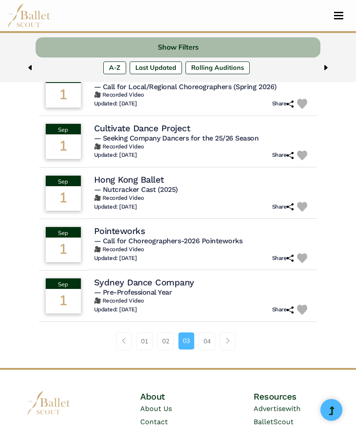
scroll to position [452, 0]
click at [201, 334] on link "04" at bounding box center [206, 341] width 17 height 18
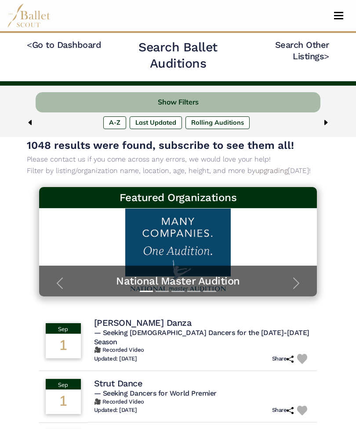
click at [64, 40] on link "< Go to Dashboard" at bounding box center [64, 45] width 74 height 11
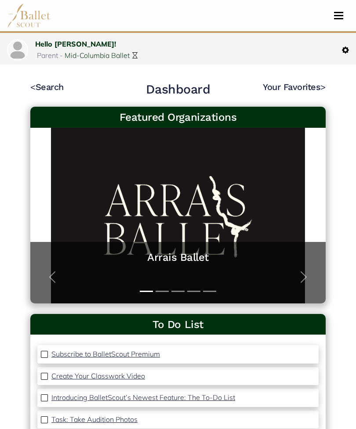
click at [52, 82] on link "< Search" at bounding box center [46, 87] width 33 height 11
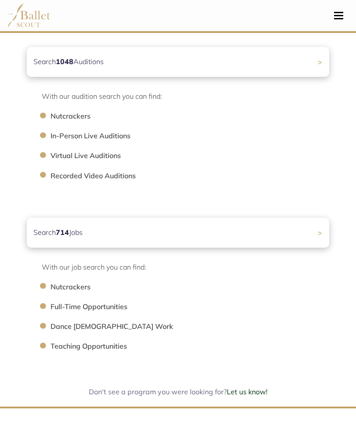
scroll to position [331, 0]
click at [303, 231] on div "Search 714 Jobs >" at bounding box center [178, 233] width 302 height 30
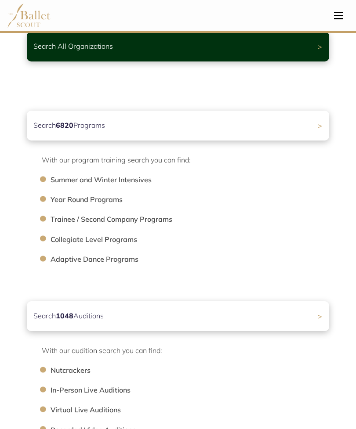
scroll to position [76, 0]
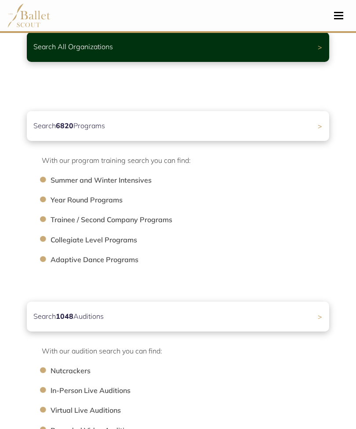
click at [317, 125] on div "Search 6820 Programs >" at bounding box center [178, 126] width 302 height 30
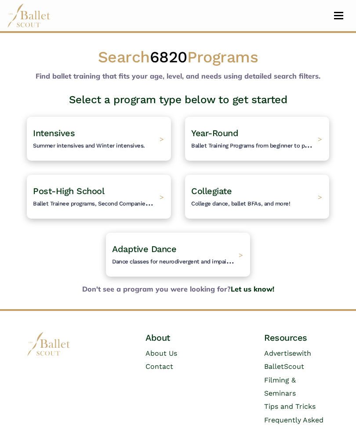
click at [70, 194] on span "Post-High School" at bounding box center [68, 191] width 71 height 11
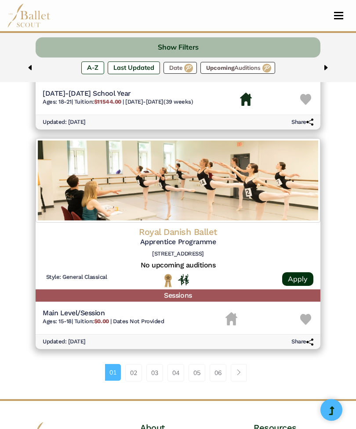
scroll to position [2020, 0]
click at [129, 364] on link "02" at bounding box center [133, 373] width 17 height 18
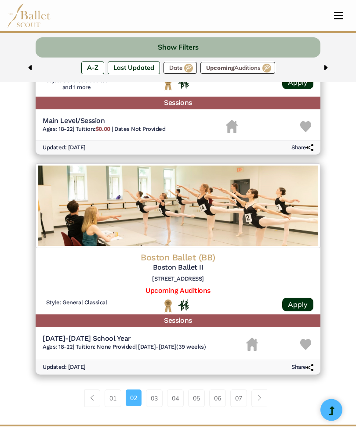
scroll to position [2004, 0]
click at [151, 389] on link "03" at bounding box center [154, 398] width 17 height 18
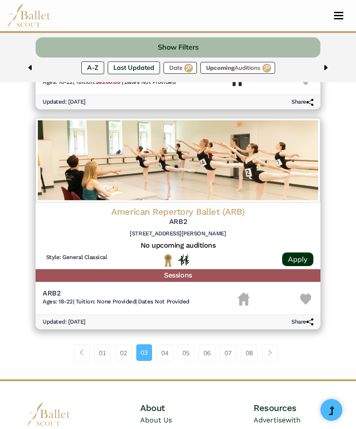
scroll to position [2058, 0]
click at [163, 344] on link "04" at bounding box center [164, 353] width 17 height 18
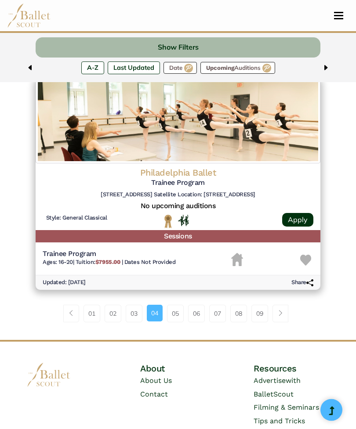
scroll to position [2108, 0]
click at [175, 305] on link "05" at bounding box center [175, 314] width 17 height 18
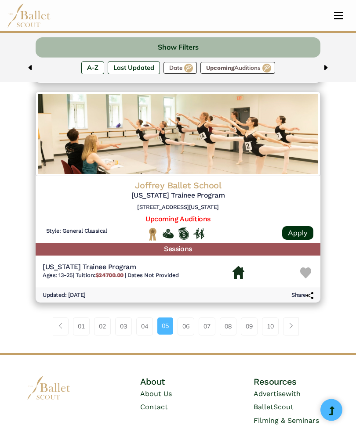
scroll to position [2075, 0]
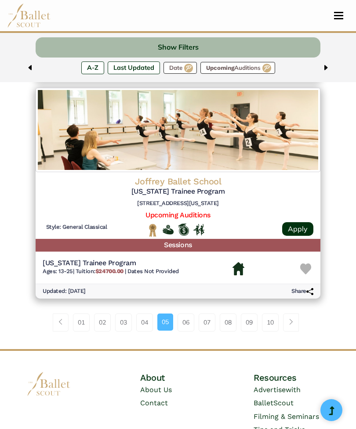
click at [183, 313] on link "06" at bounding box center [185, 322] width 17 height 18
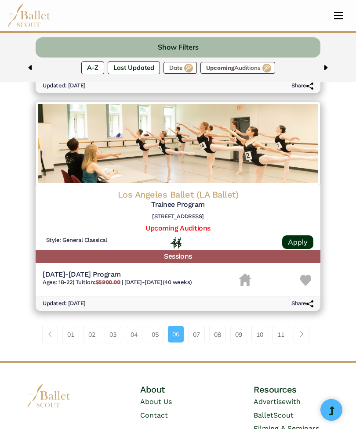
scroll to position [2062, 0]
click at [199, 326] on link "07" at bounding box center [196, 335] width 17 height 18
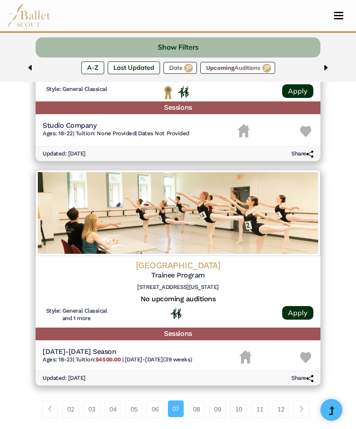
scroll to position [1996, 0]
click at [196, 400] on link "08" at bounding box center [196, 409] width 17 height 18
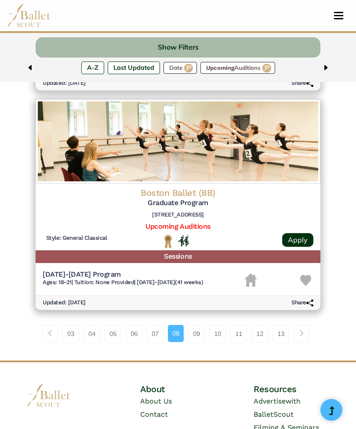
scroll to position [2082, 0]
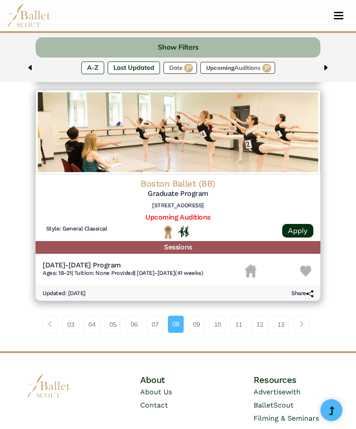
click at [199, 316] on link "09" at bounding box center [196, 325] width 17 height 18
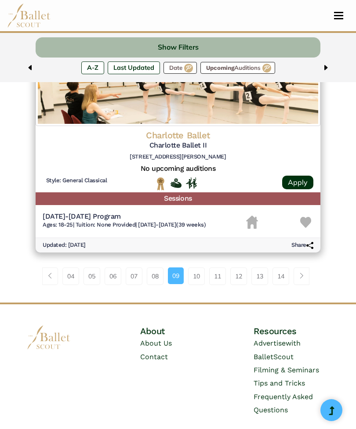
scroll to position [2126, 0]
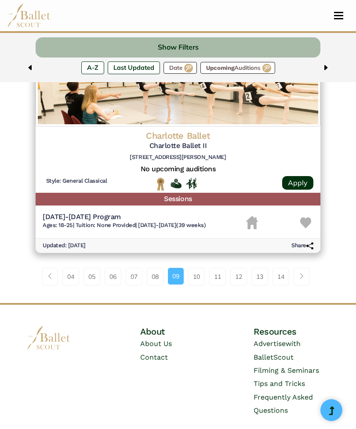
click at [200, 268] on link "10" at bounding box center [196, 277] width 17 height 18
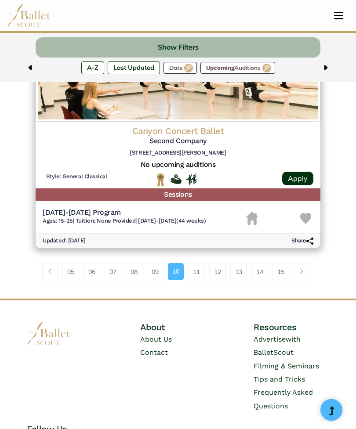
scroll to position [2154, 0]
click at [195, 263] on link "11" at bounding box center [196, 272] width 17 height 18
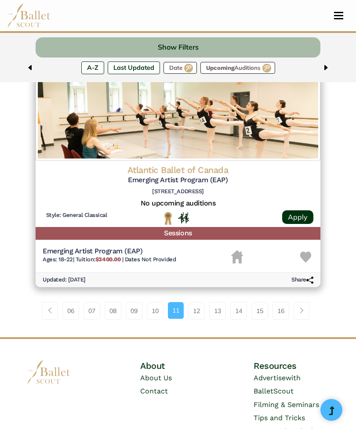
scroll to position [2095, 0]
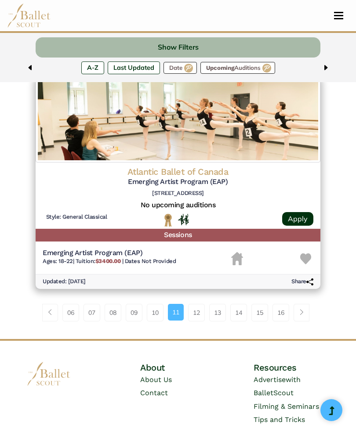
click at [200, 304] on link "12" at bounding box center [196, 313] width 17 height 18
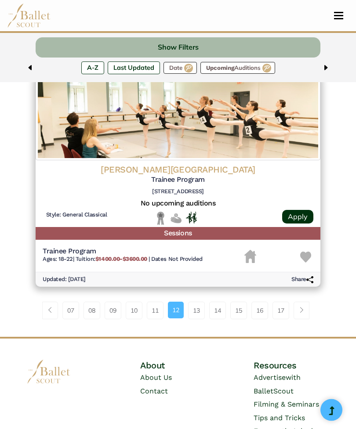
scroll to position [2113, 0]
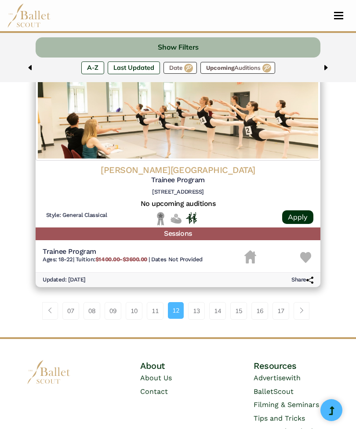
click at [201, 302] on link "13" at bounding box center [196, 311] width 17 height 18
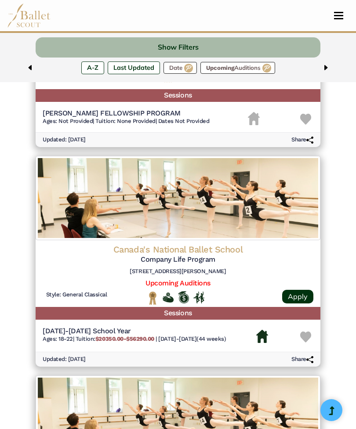
scroll to position [684, 0]
click at [147, 244] on h4 "Canada's National Ballet School" at bounding box center [178, 249] width 270 height 11
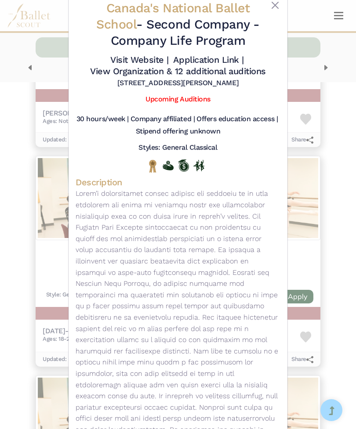
scroll to position [26, 0]
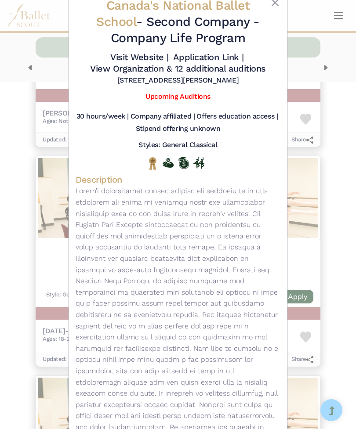
click at [193, 96] on link "Upcoming Auditions" at bounding box center [177, 96] width 65 height 8
click at [273, 2] on button "Close" at bounding box center [275, 2] width 11 height 11
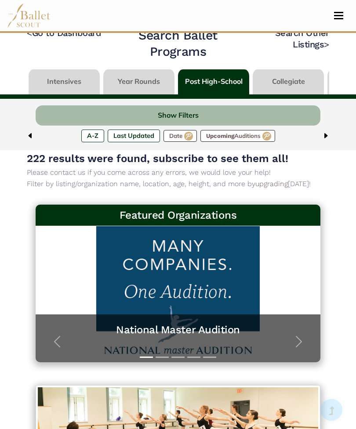
scroll to position [0, 0]
